Goal: Navigation & Orientation: Find specific page/section

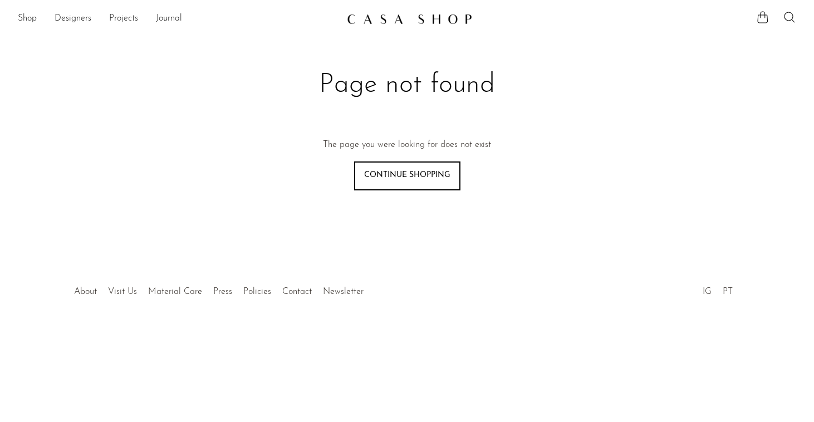
click at [125, 21] on link "Projects" at bounding box center [123, 19] width 29 height 14
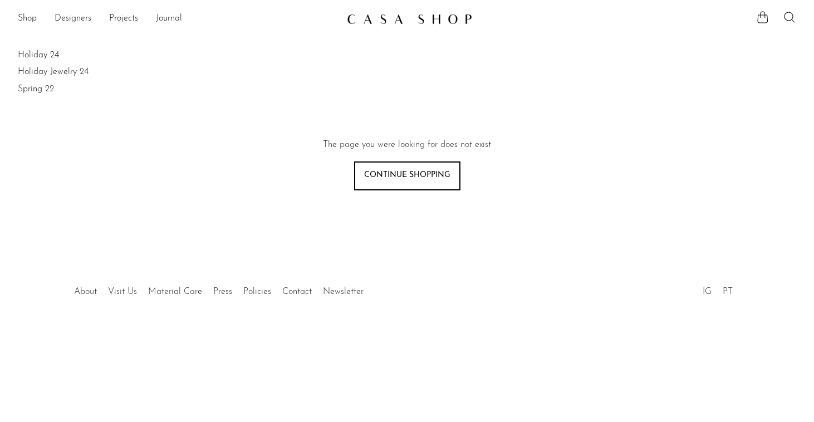
click at [172, 27] on li "Journal" at bounding box center [169, 18] width 26 height 19
click at [172, 22] on link "Journal" at bounding box center [169, 19] width 26 height 14
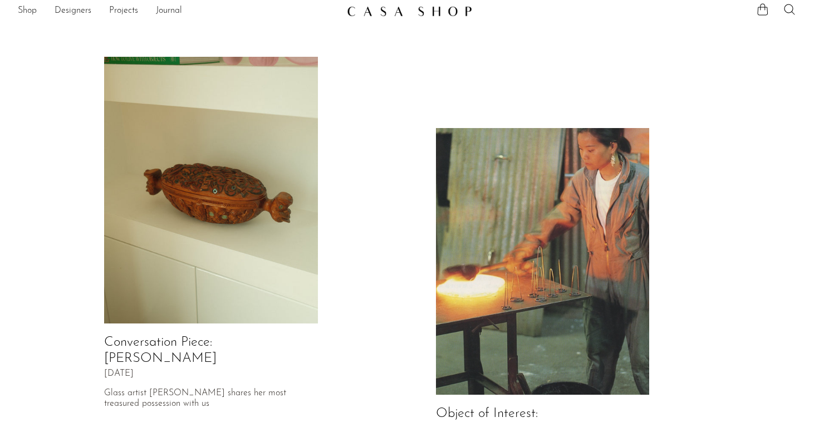
scroll to position [9, 0]
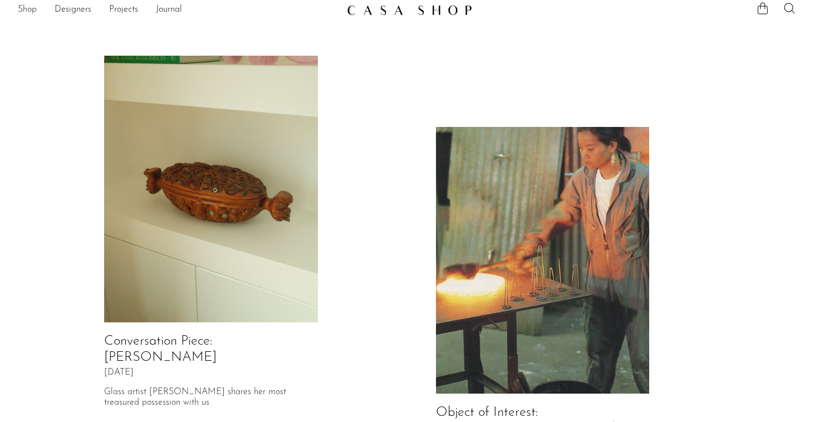
click at [21, 16] on link "Shop" at bounding box center [27, 10] width 19 height 14
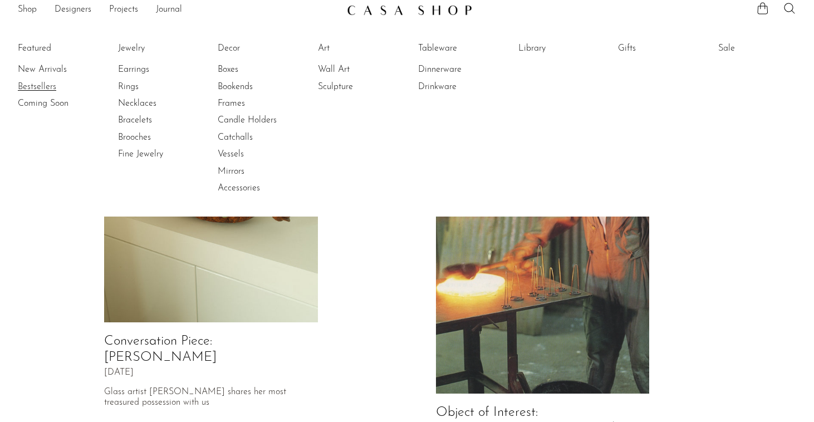
click at [36, 92] on link "Bestsellers" at bounding box center [60, 87] width 84 height 12
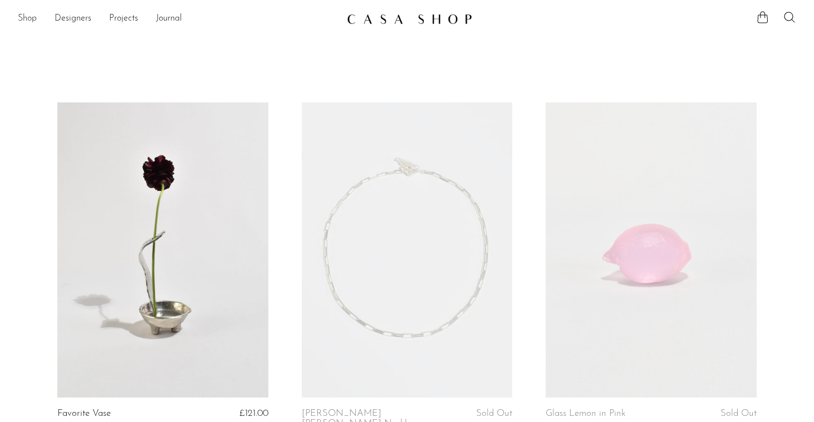
click at [29, 19] on link "Shop" at bounding box center [27, 19] width 19 height 14
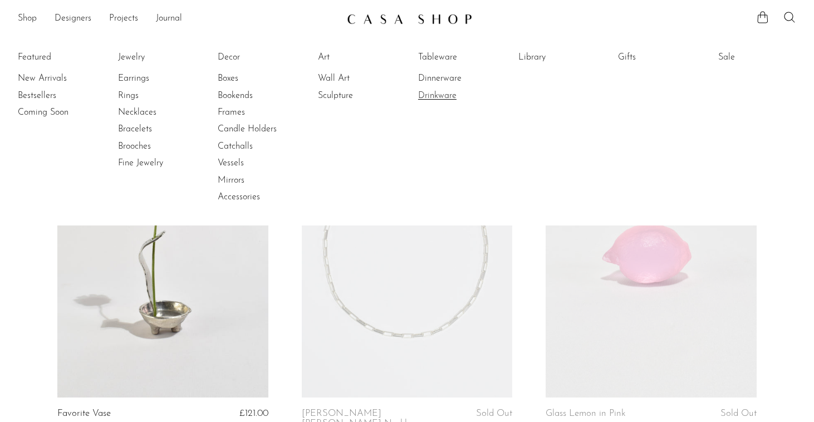
click at [439, 91] on link "Drinkware" at bounding box center [460, 96] width 84 height 12
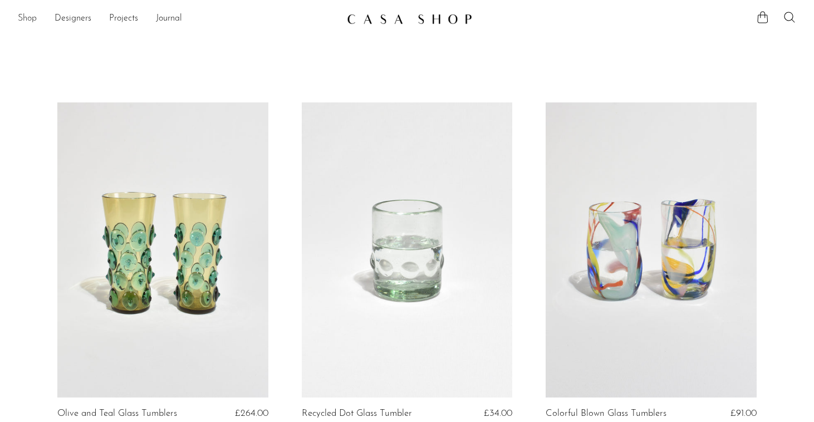
click at [23, 19] on link "Shop" at bounding box center [27, 19] width 19 height 14
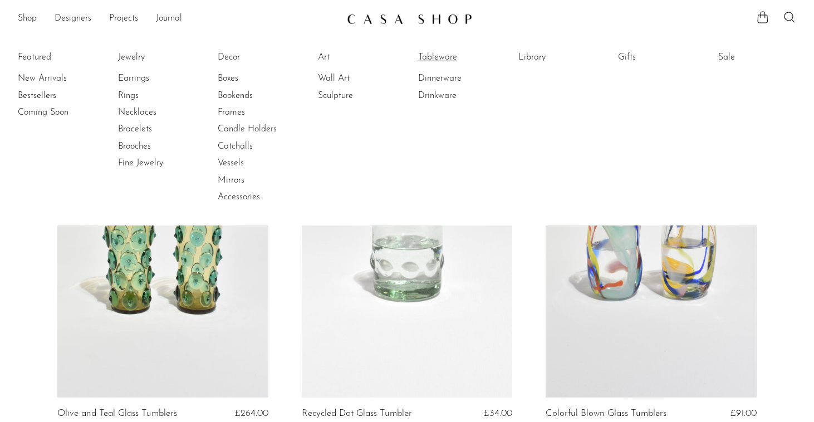
click at [438, 62] on link "Tableware" at bounding box center [460, 57] width 84 height 12
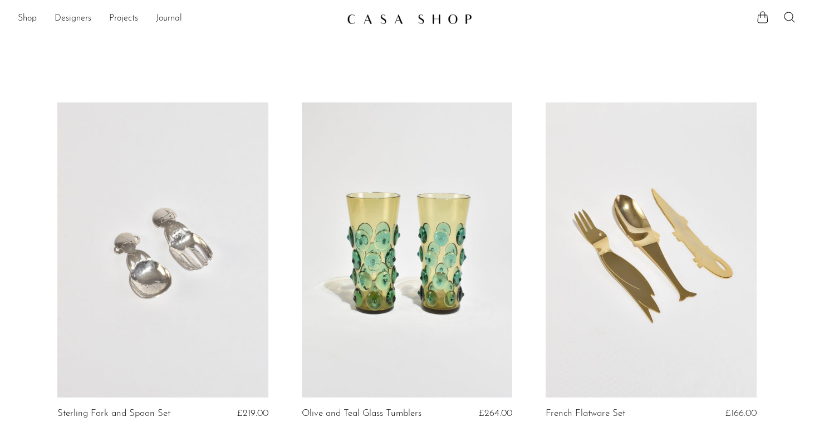
click at [27, 25] on link "Shop" at bounding box center [27, 19] width 19 height 14
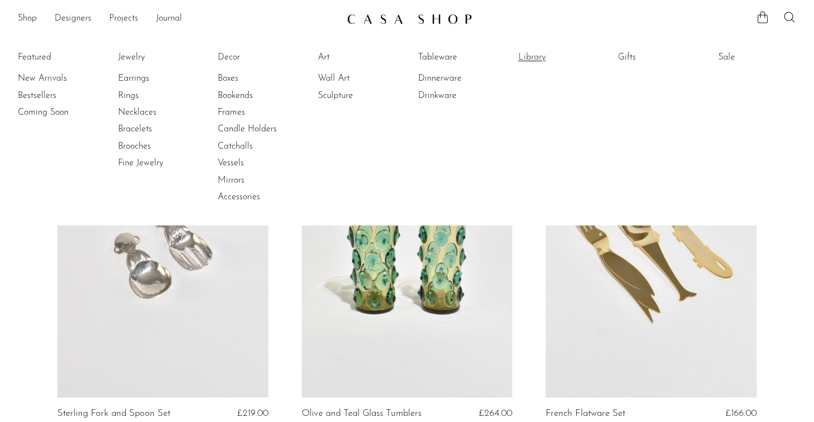
click at [519, 60] on link "Library" at bounding box center [561, 57] width 84 height 12
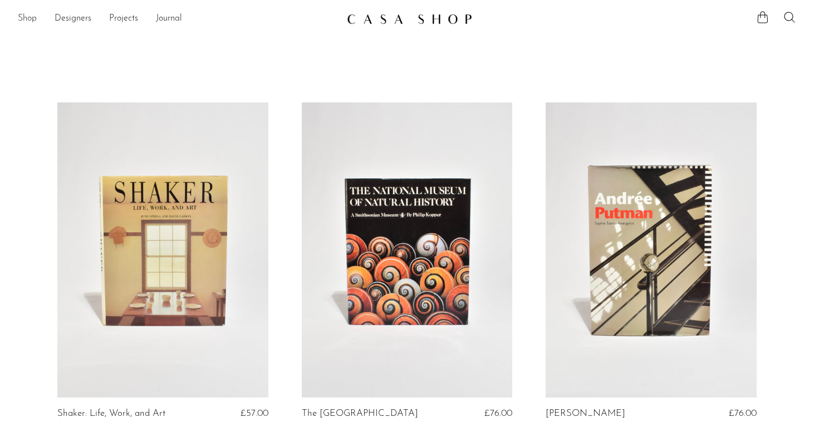
click at [19, 26] on link "Shop" at bounding box center [27, 19] width 19 height 14
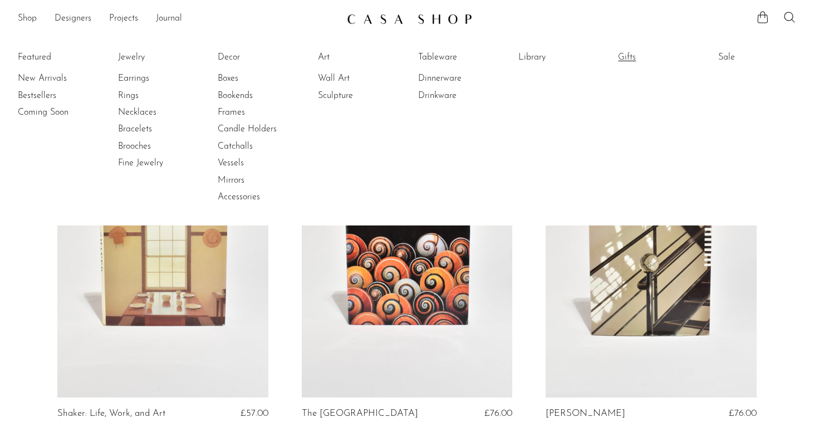
click at [626, 55] on link "Gifts" at bounding box center [660, 57] width 84 height 12
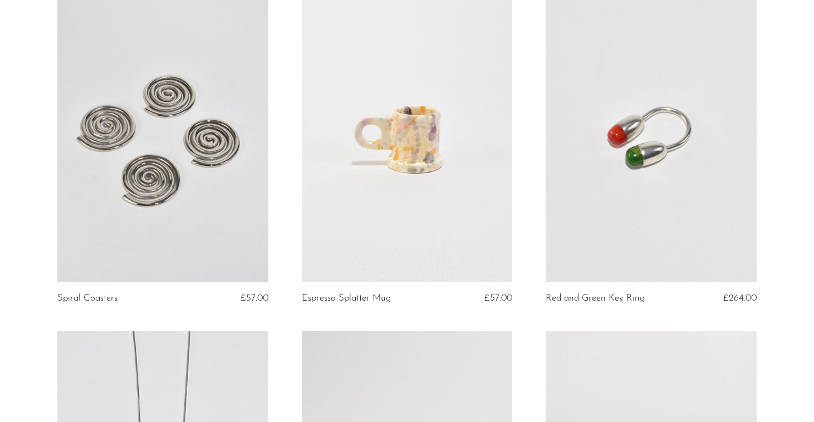
scroll to position [862, 0]
